Goal: Information Seeking & Learning: Learn about a topic

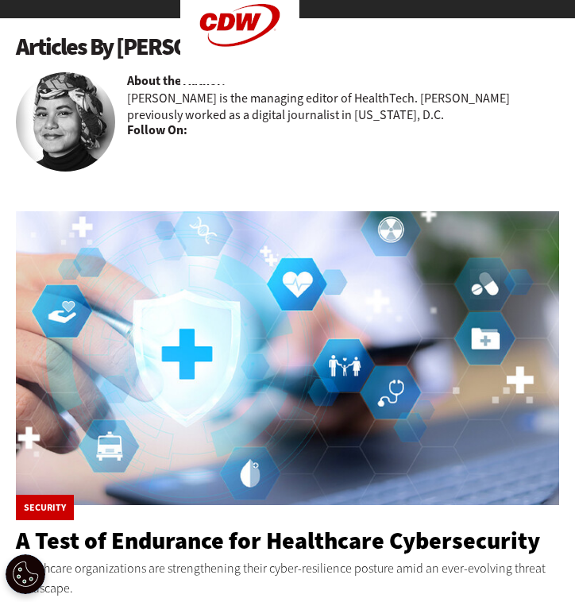
scroll to position [143, 0]
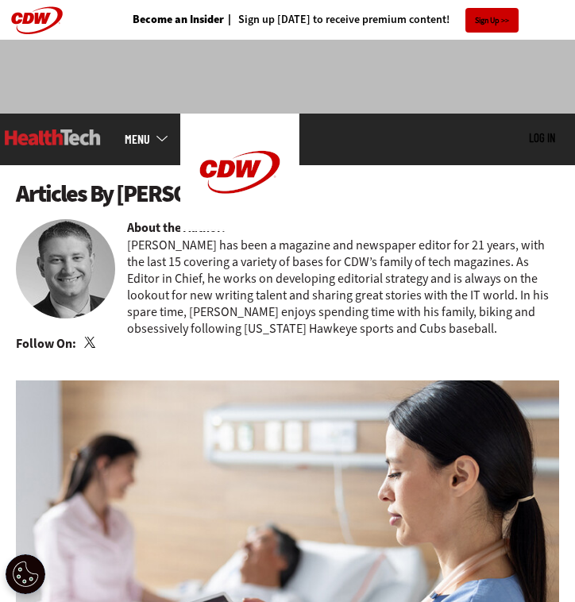
drag, startPoint x: 120, startPoint y: 188, endPoint x: 267, endPoint y: 190, distance: 146.9
click at [267, 190] on h1 "Articles By Ryan Petersen" at bounding box center [287, 194] width 543 height 26
copy h1 "Ryan Petersen"
click at [209, 152] on div "MENU Log in Mobile menu Topics Artificial Intelligence Cloud Data Analytics Dat…" at bounding box center [287, 140] width 575 height 52
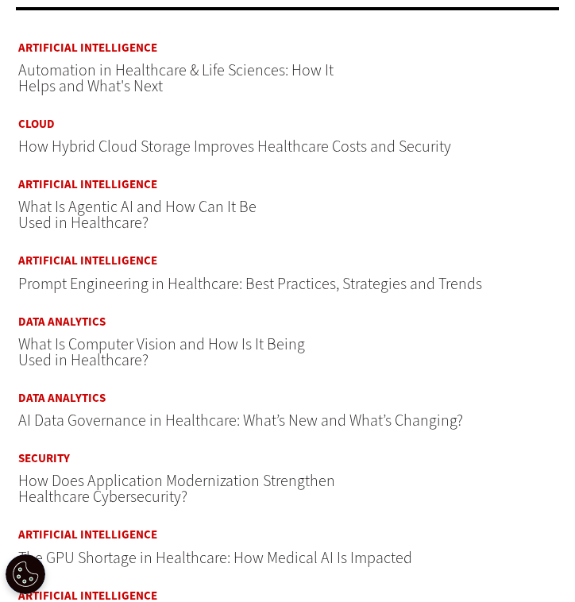
scroll to position [815, 0]
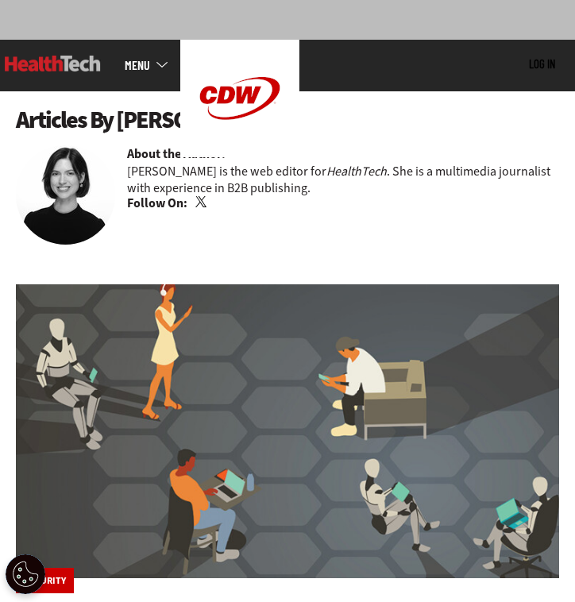
scroll to position [76, 0]
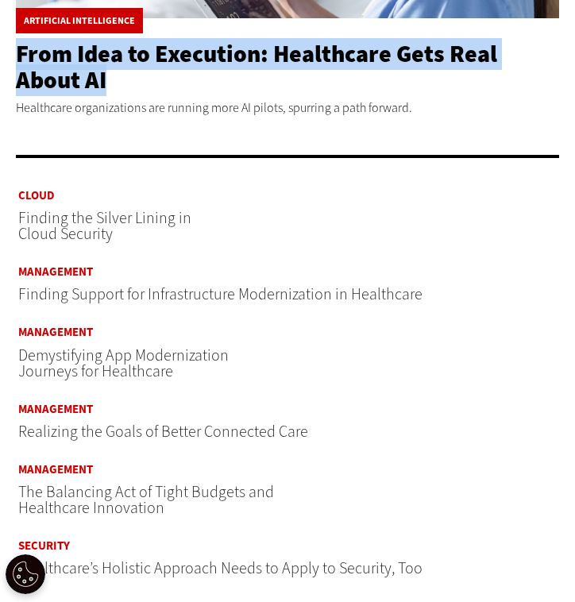
scroll to position [976, 0]
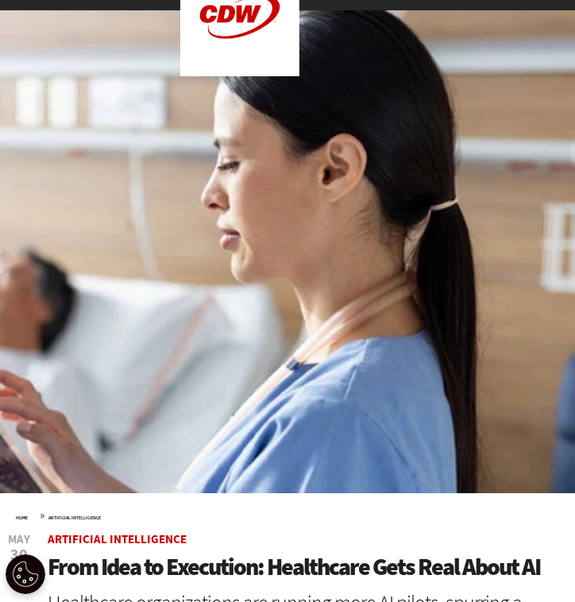
scroll to position [585, 0]
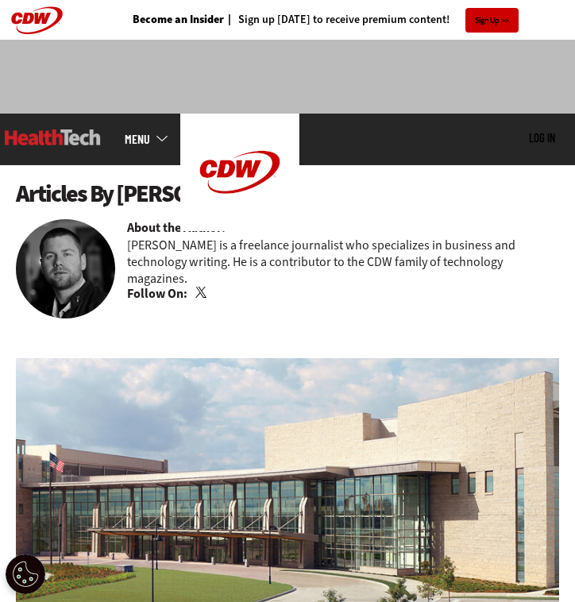
click at [260, 188] on h1 "Articles By [PERSON_NAME]" at bounding box center [287, 194] width 543 height 26
